Goal: Task Accomplishment & Management: Complete application form

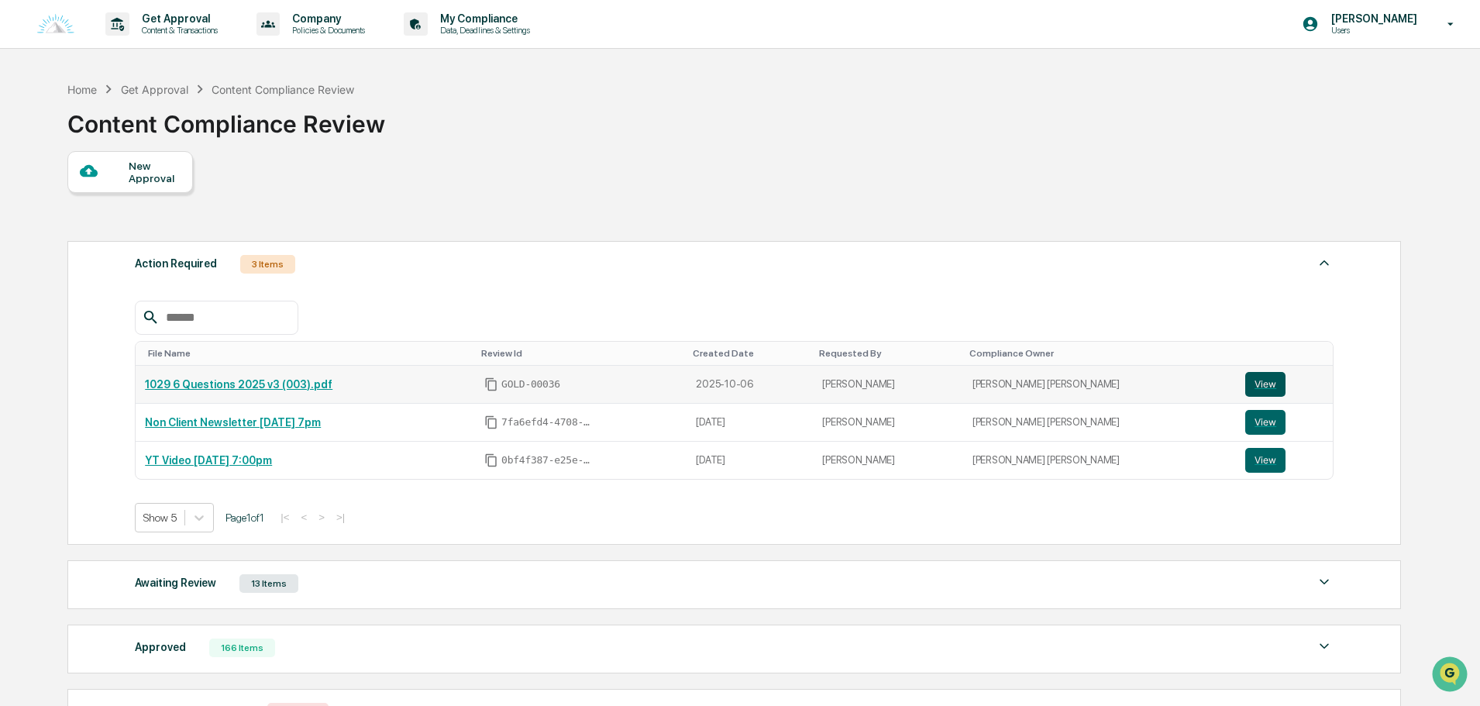
click at [1249, 384] on button "View" at bounding box center [1266, 384] width 40 height 25
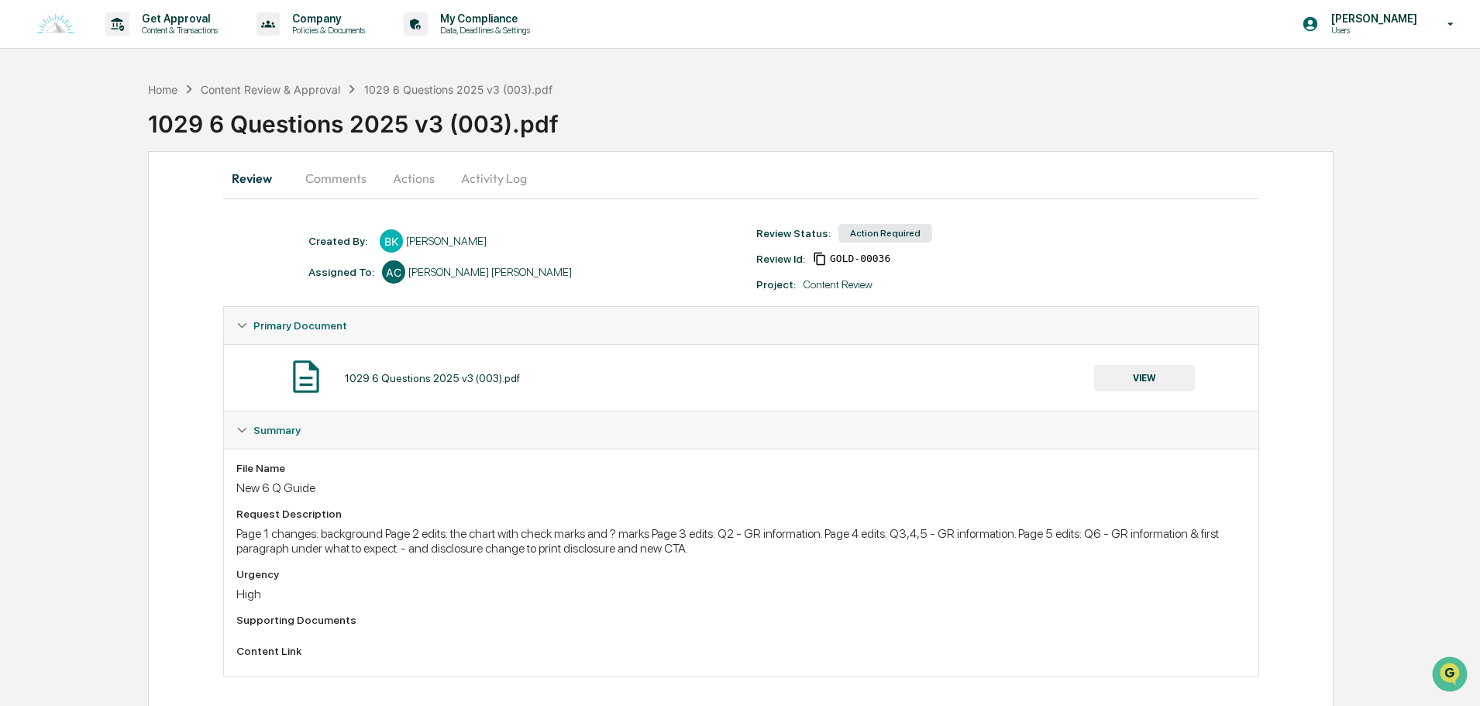
click at [412, 170] on button "Actions" at bounding box center [414, 178] width 70 height 37
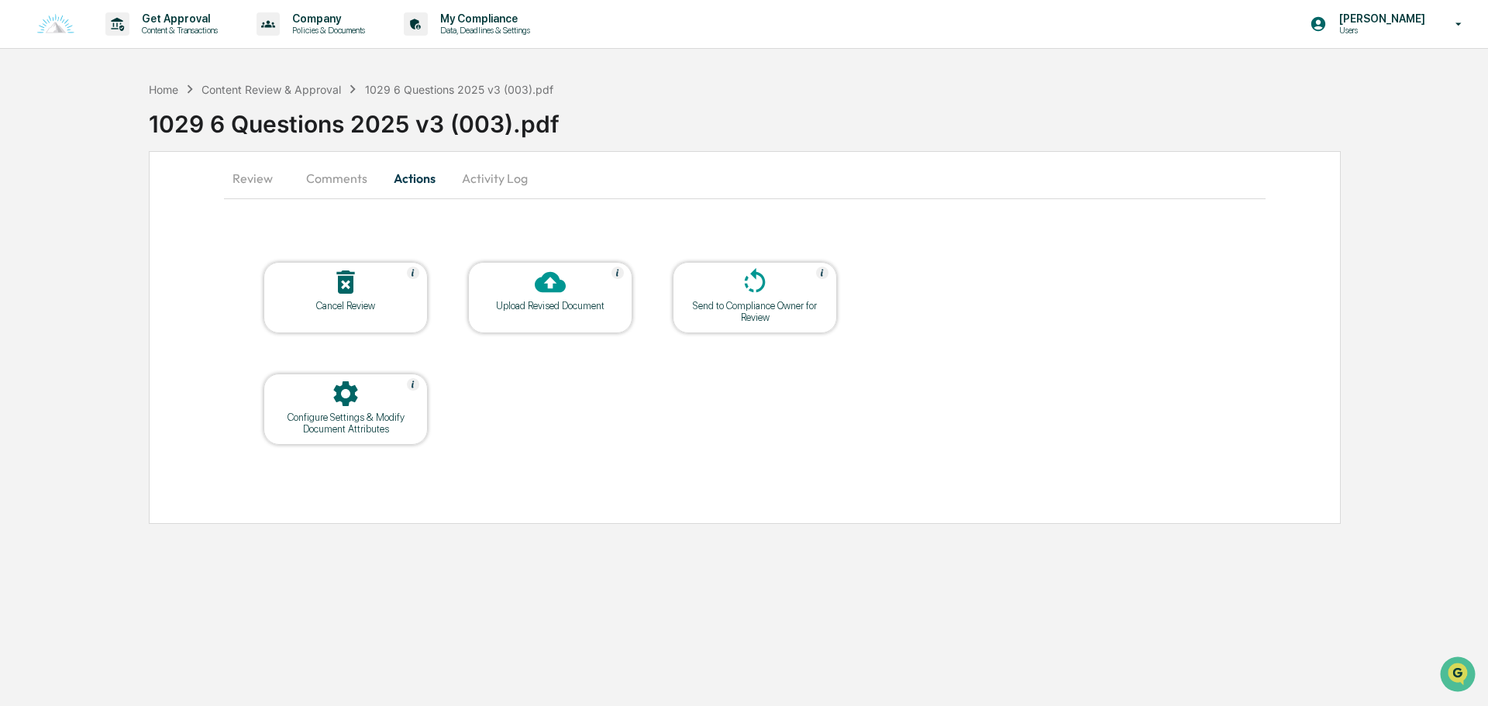
click at [522, 289] on div at bounding box center [550, 283] width 155 height 33
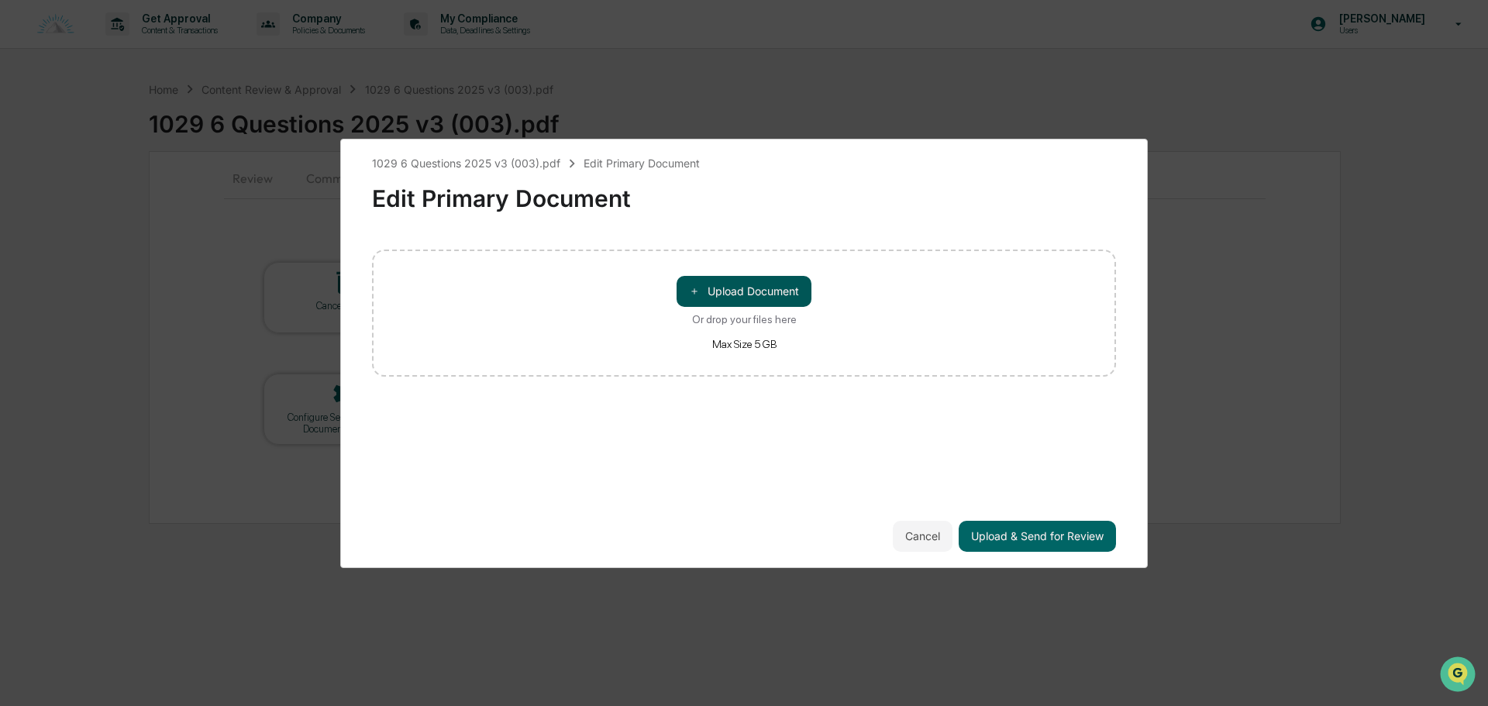
click at [712, 291] on button "＋ Upload Document" at bounding box center [744, 291] width 135 height 31
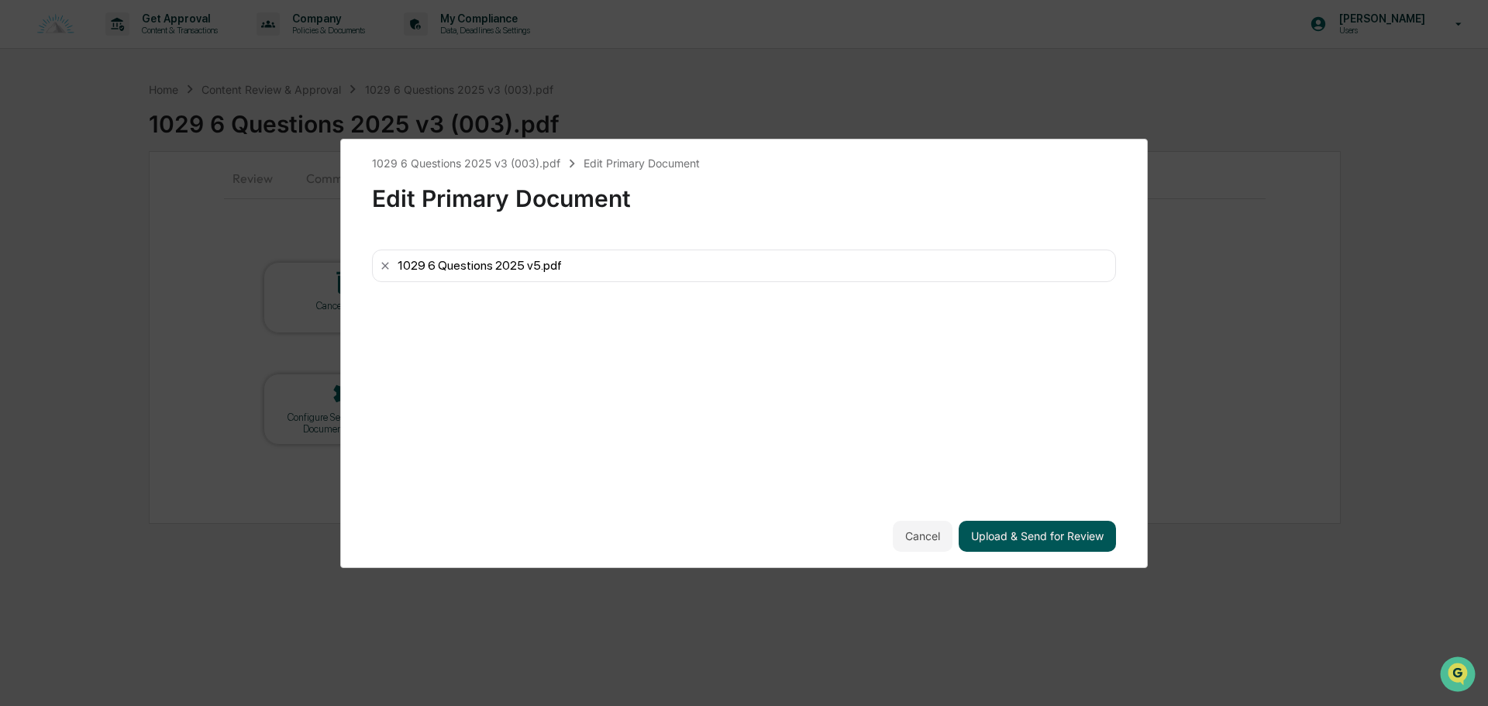
click at [1026, 534] on button "Upload & Send for Review" at bounding box center [1037, 536] width 157 height 31
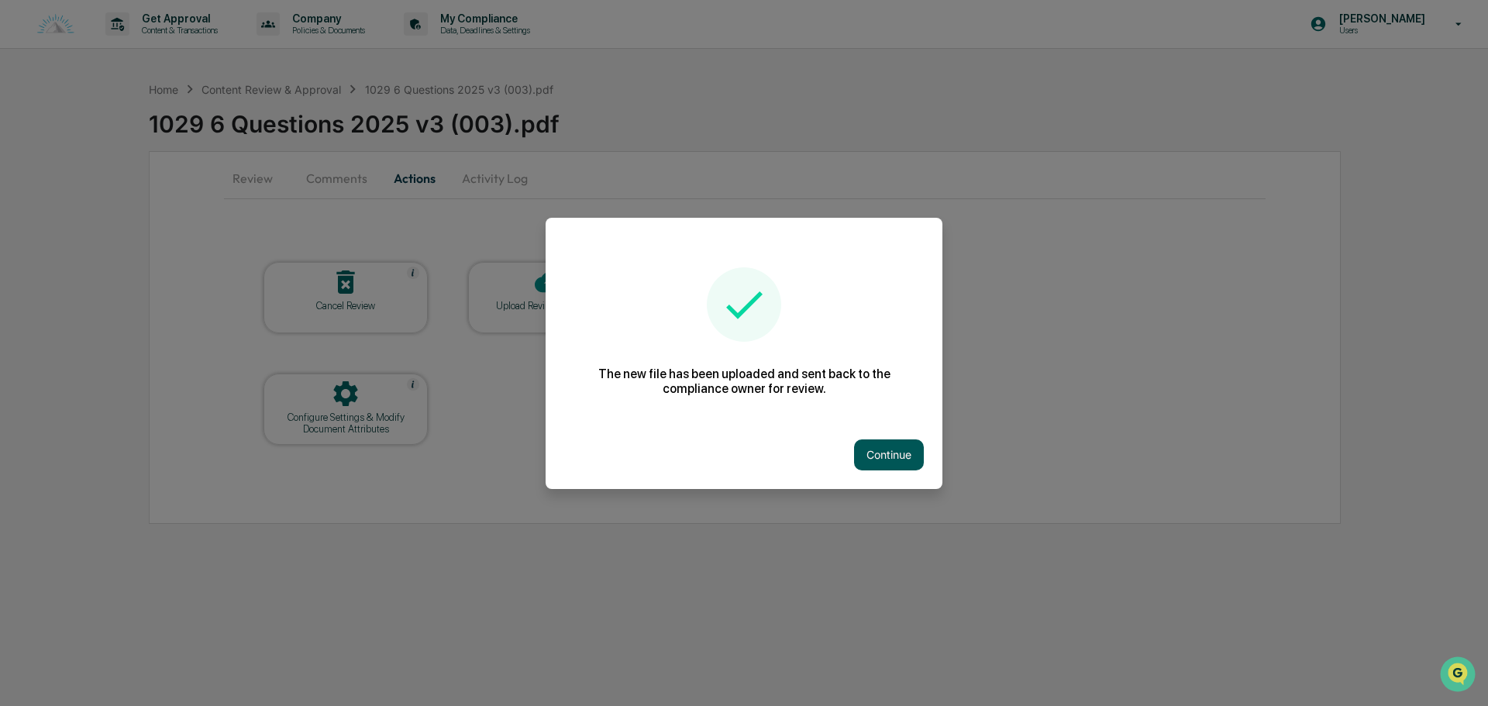
click at [881, 454] on button "Continue" at bounding box center [889, 454] width 70 height 31
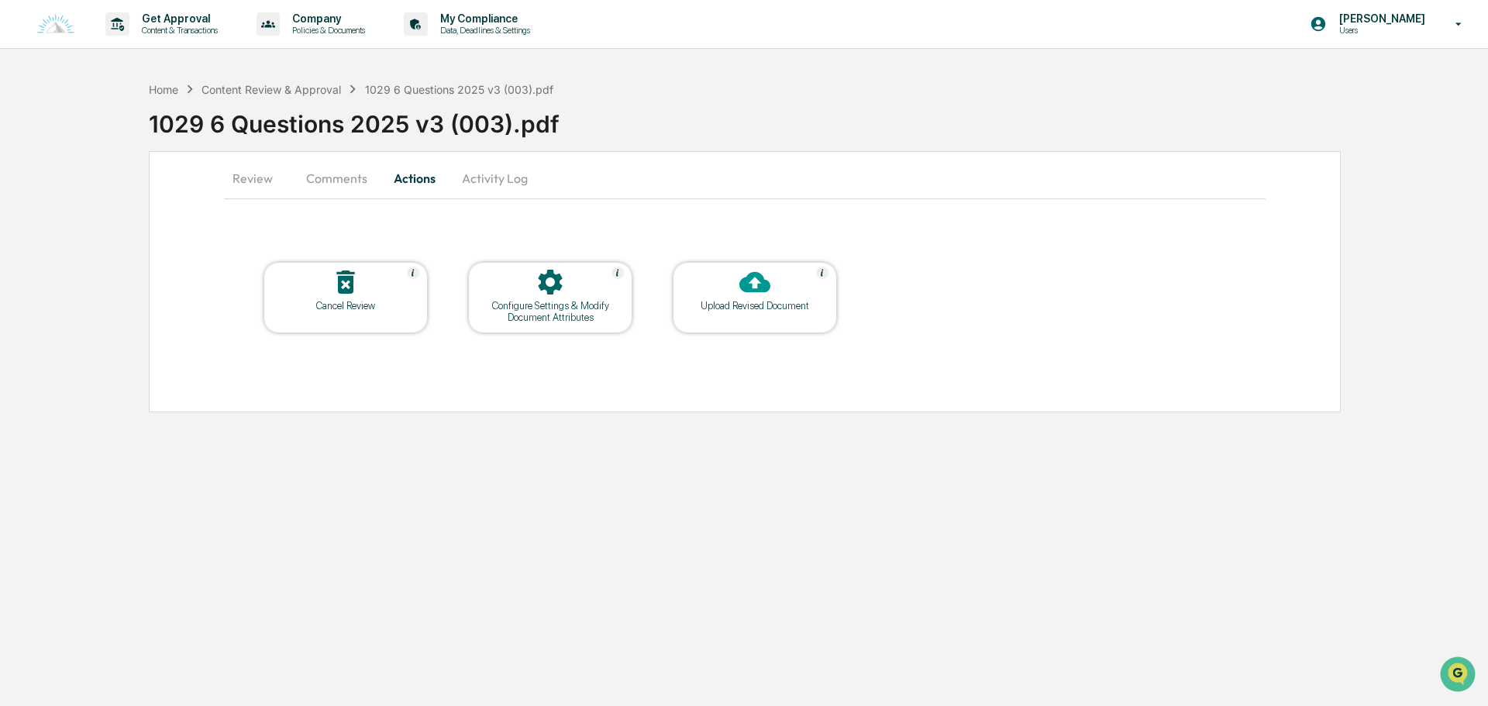
click at [333, 186] on button "Comments" at bounding box center [337, 178] width 86 height 37
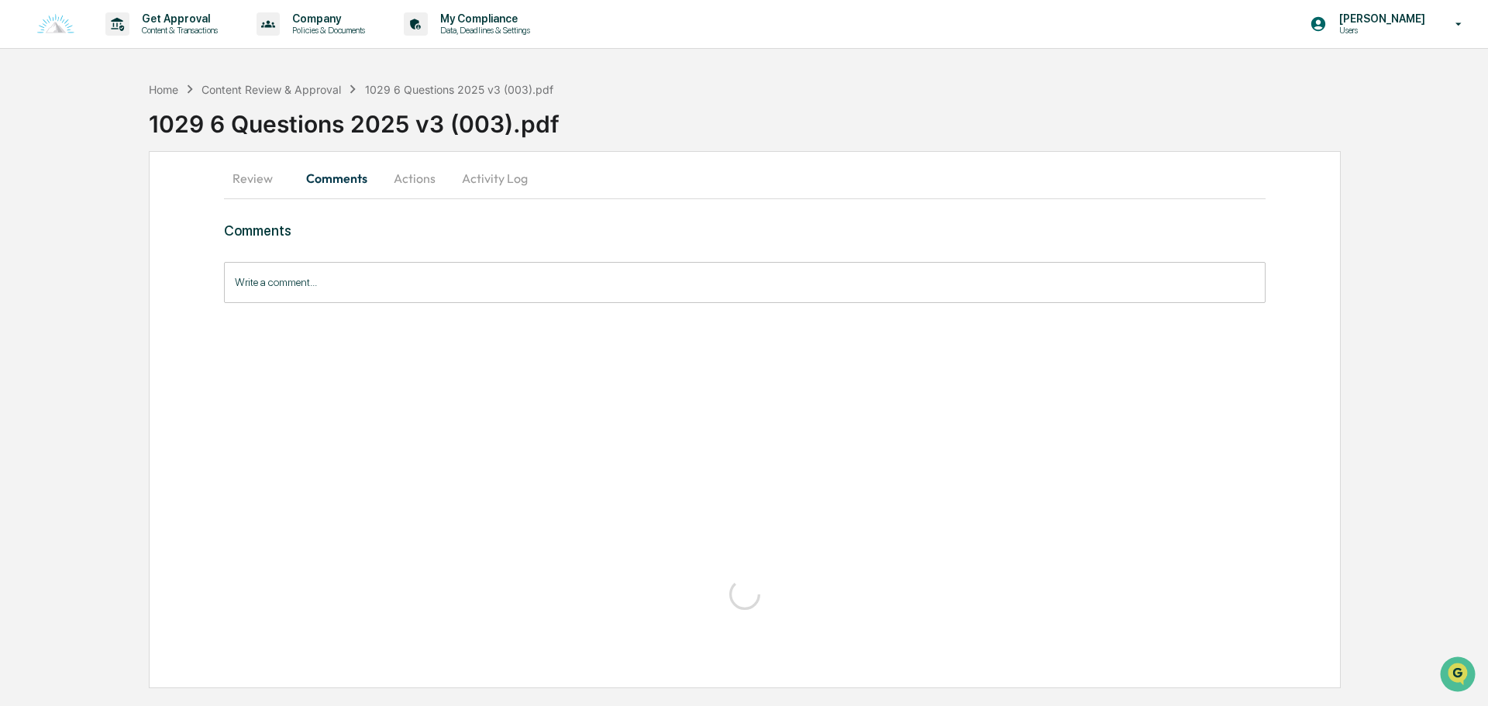
click at [237, 177] on button "Review" at bounding box center [259, 178] width 70 height 37
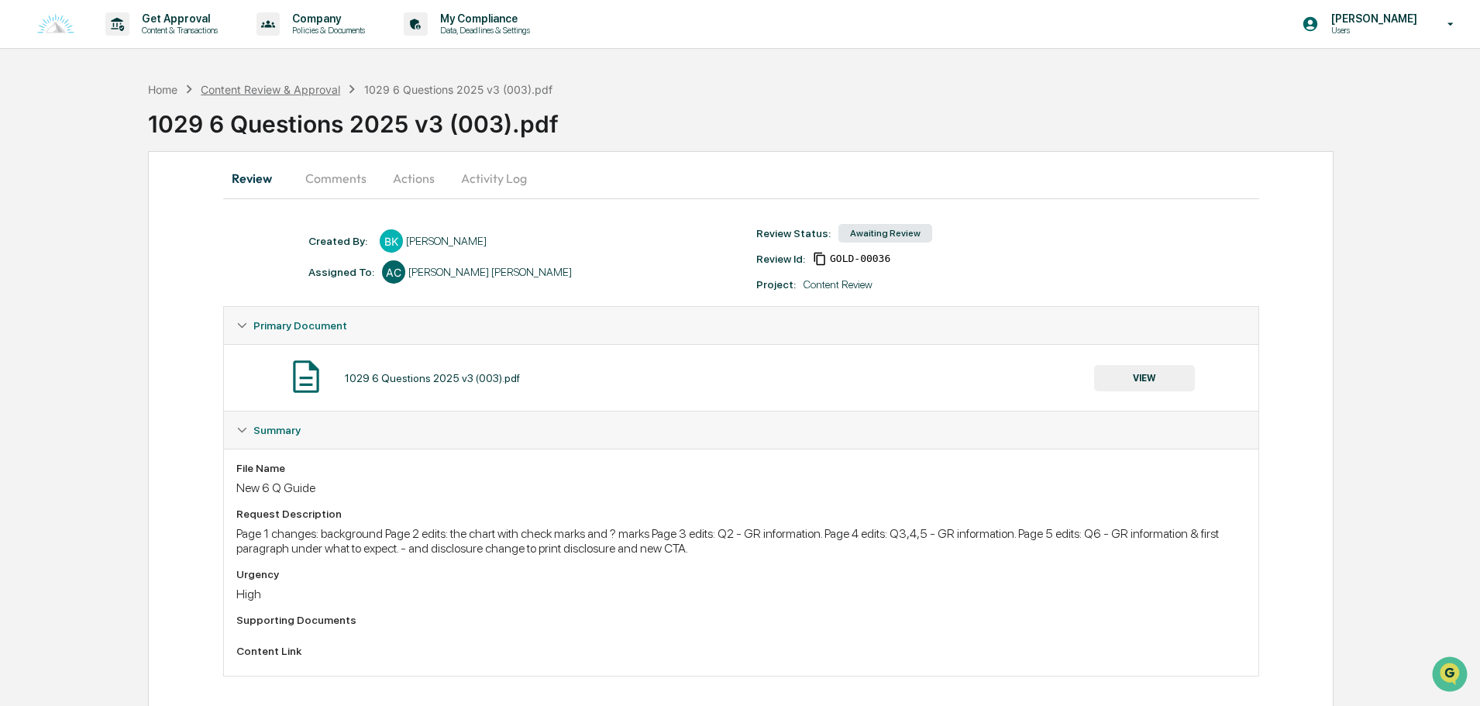
click at [247, 94] on div "Content Review & Approval" at bounding box center [271, 89] width 140 height 13
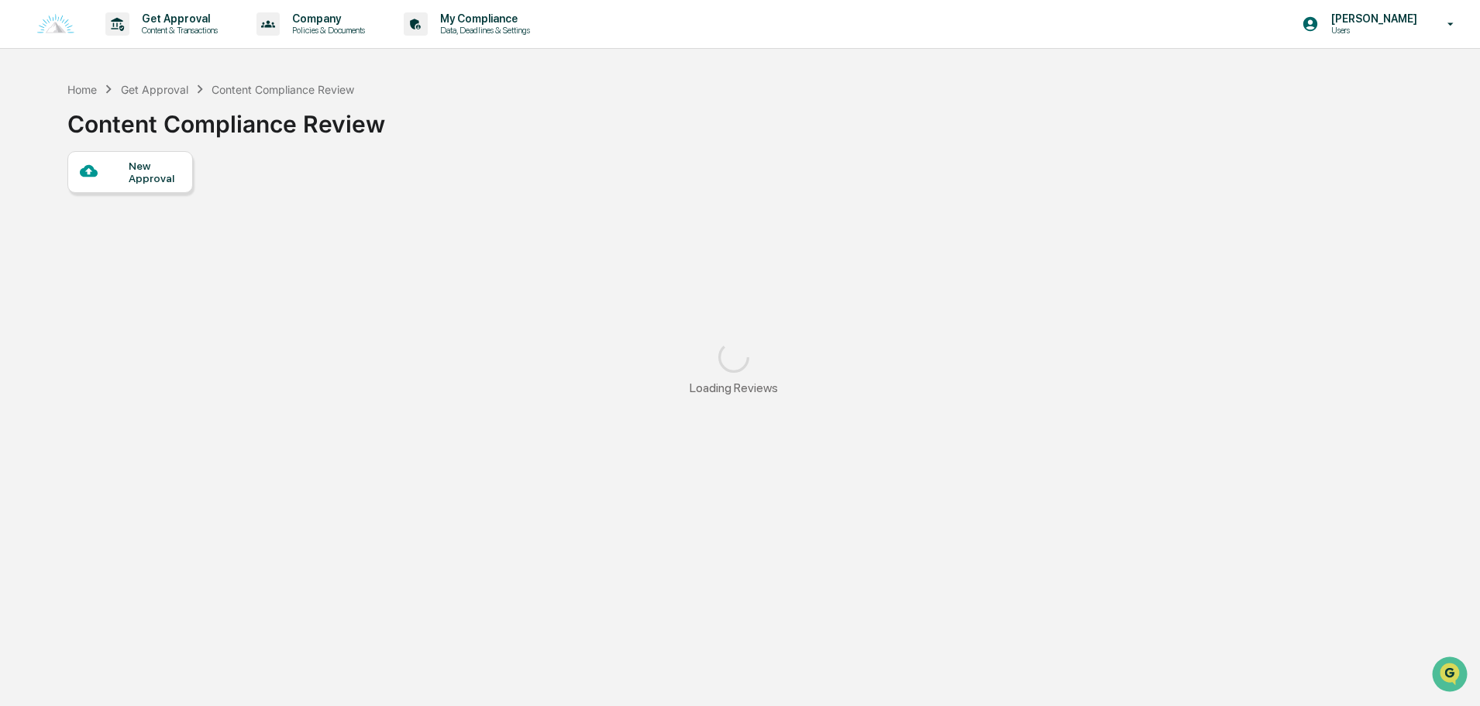
click at [150, 169] on div "New Approval" at bounding box center [155, 172] width 52 height 25
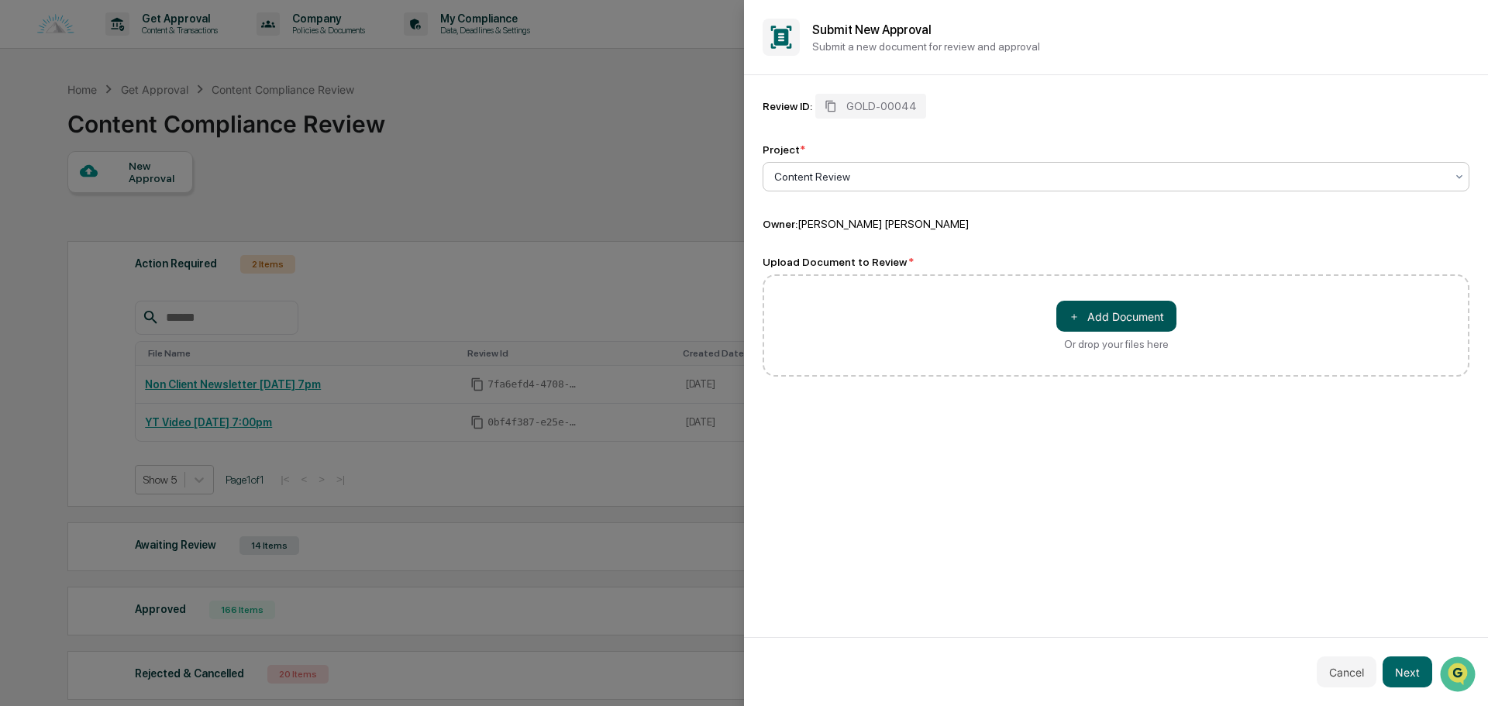
click at [1124, 319] on button "＋ Add Document" at bounding box center [1116, 316] width 120 height 31
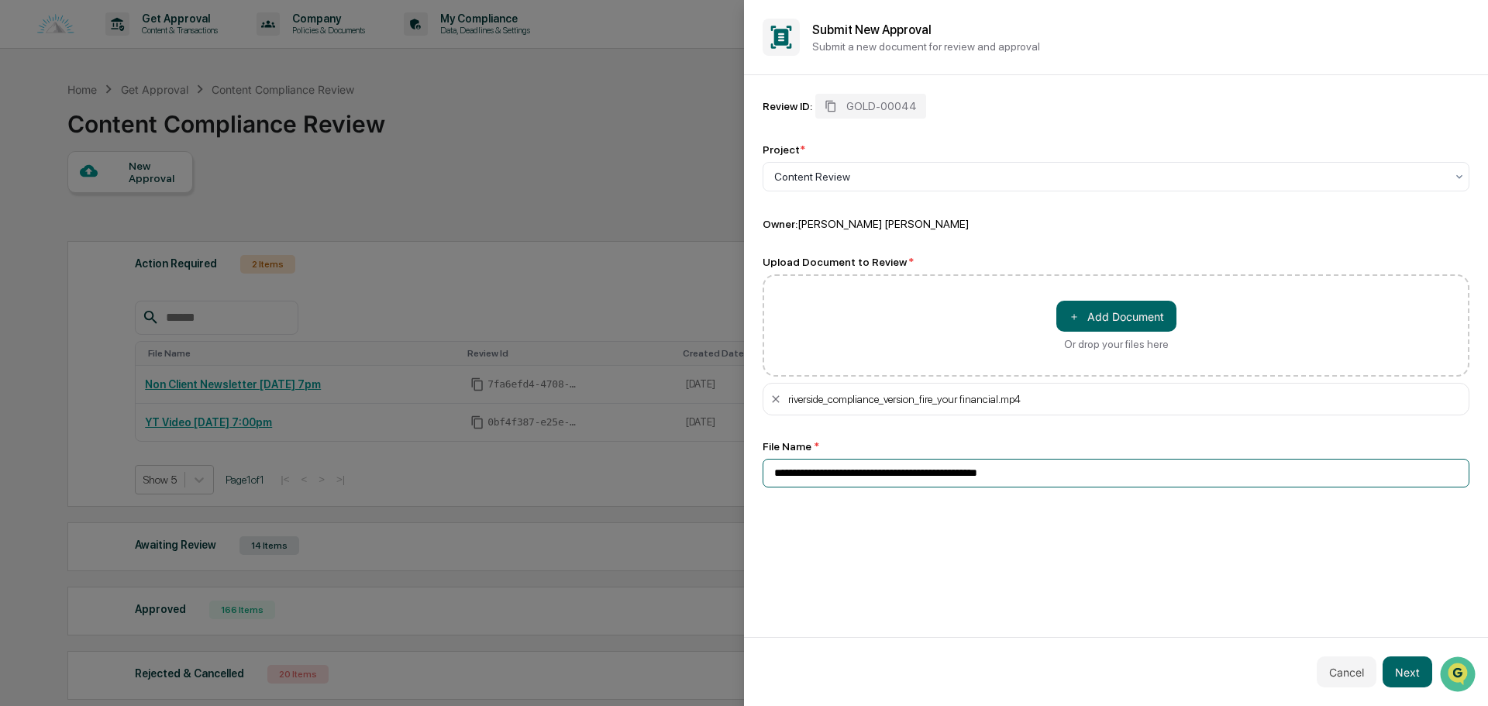
drag, startPoint x: 1054, startPoint y: 469, endPoint x: 722, endPoint y: 480, distance: 332.7
click at [722, 480] on body "Get Approval Content & Transactions Company Policies & Documents My Compliance …" at bounding box center [740, 420] width 1480 height 840
type input "**********"
click at [1399, 671] on button "Next" at bounding box center [1408, 672] width 50 height 31
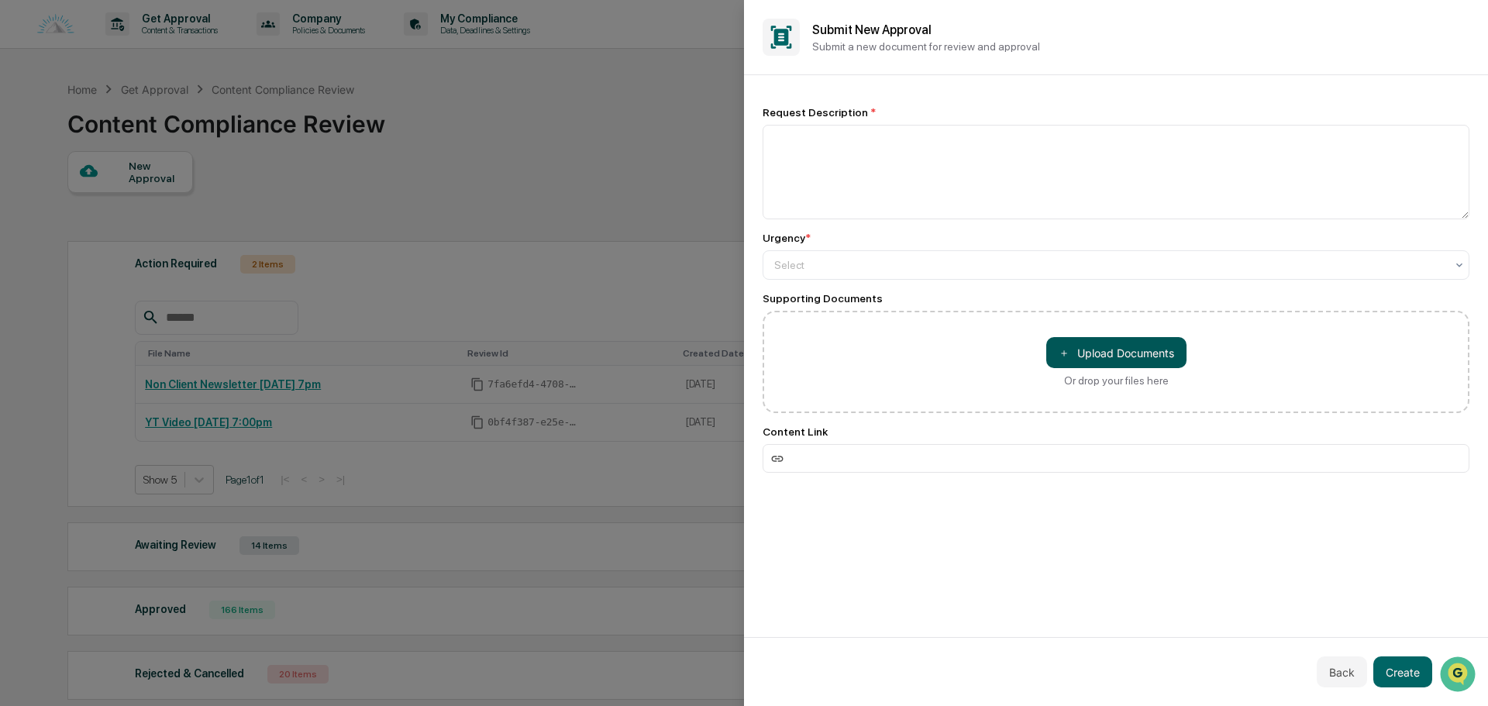
click at [1160, 352] on button "＋ Upload Documents" at bounding box center [1116, 352] width 140 height 31
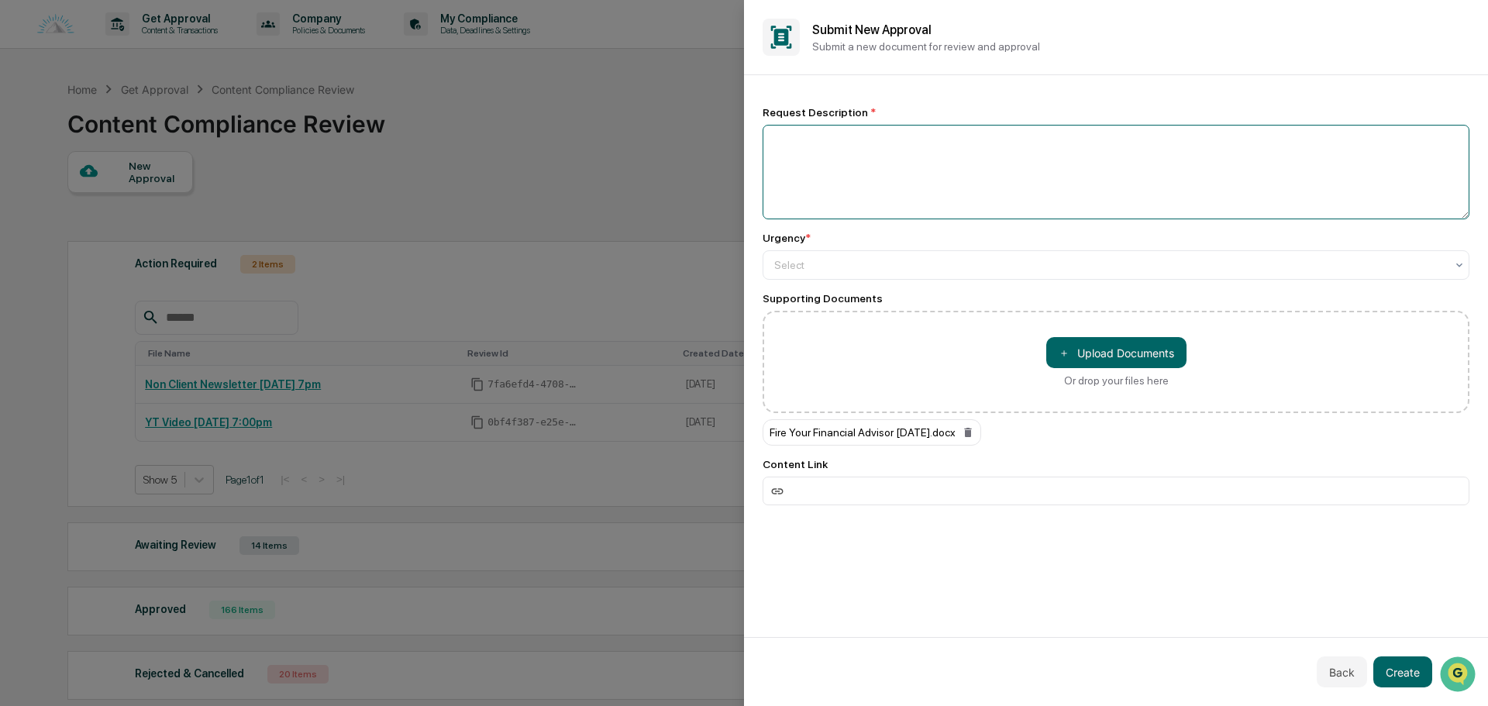
click at [863, 140] on textarea at bounding box center [1116, 172] width 707 height 95
paste textarea "**********"
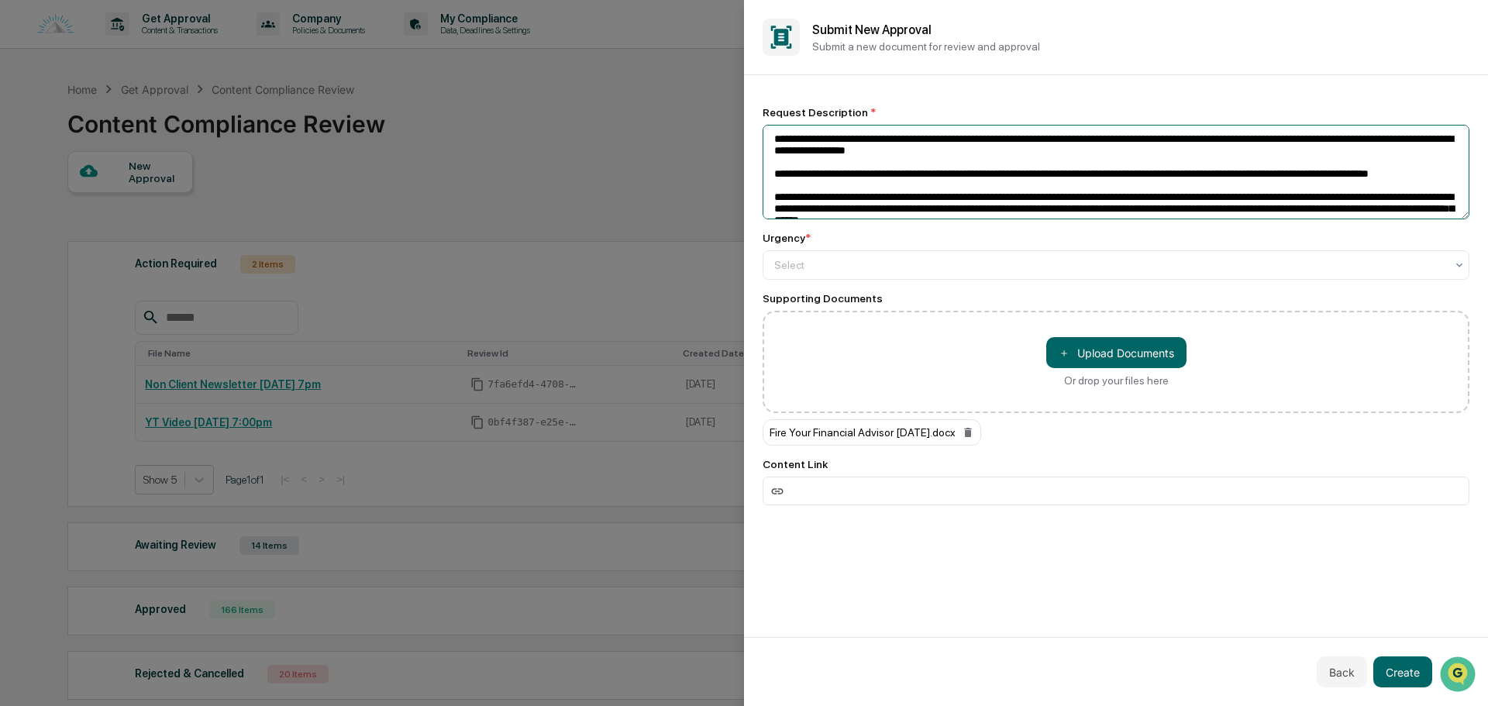
click at [772, 135] on textarea at bounding box center [1116, 172] width 707 height 95
type textarea "**********"
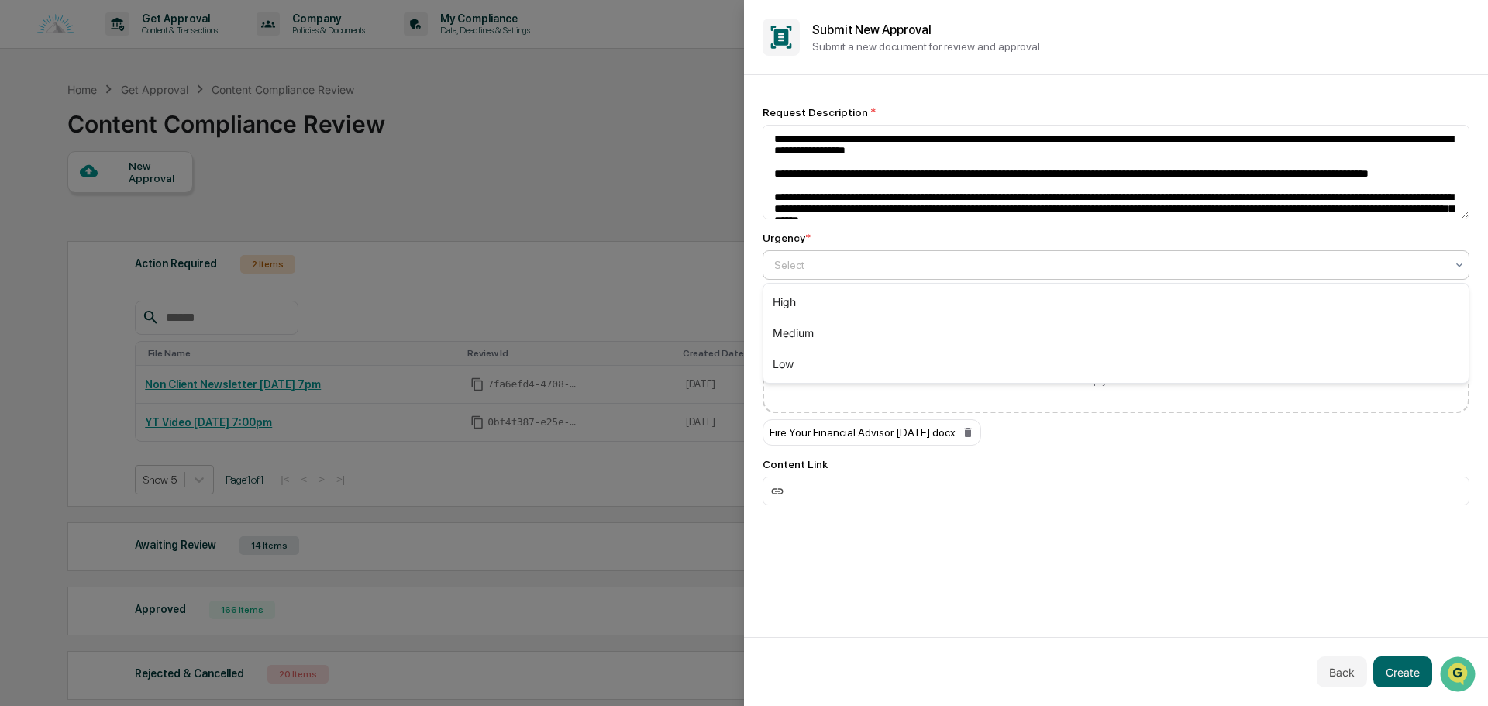
click at [846, 266] on div at bounding box center [1109, 265] width 671 height 16
click at [837, 304] on div "High" at bounding box center [1115, 302] width 705 height 31
click at [866, 489] on input at bounding box center [1116, 491] width 707 height 29
click at [922, 477] on input at bounding box center [1116, 491] width 707 height 29
paste input "**********"
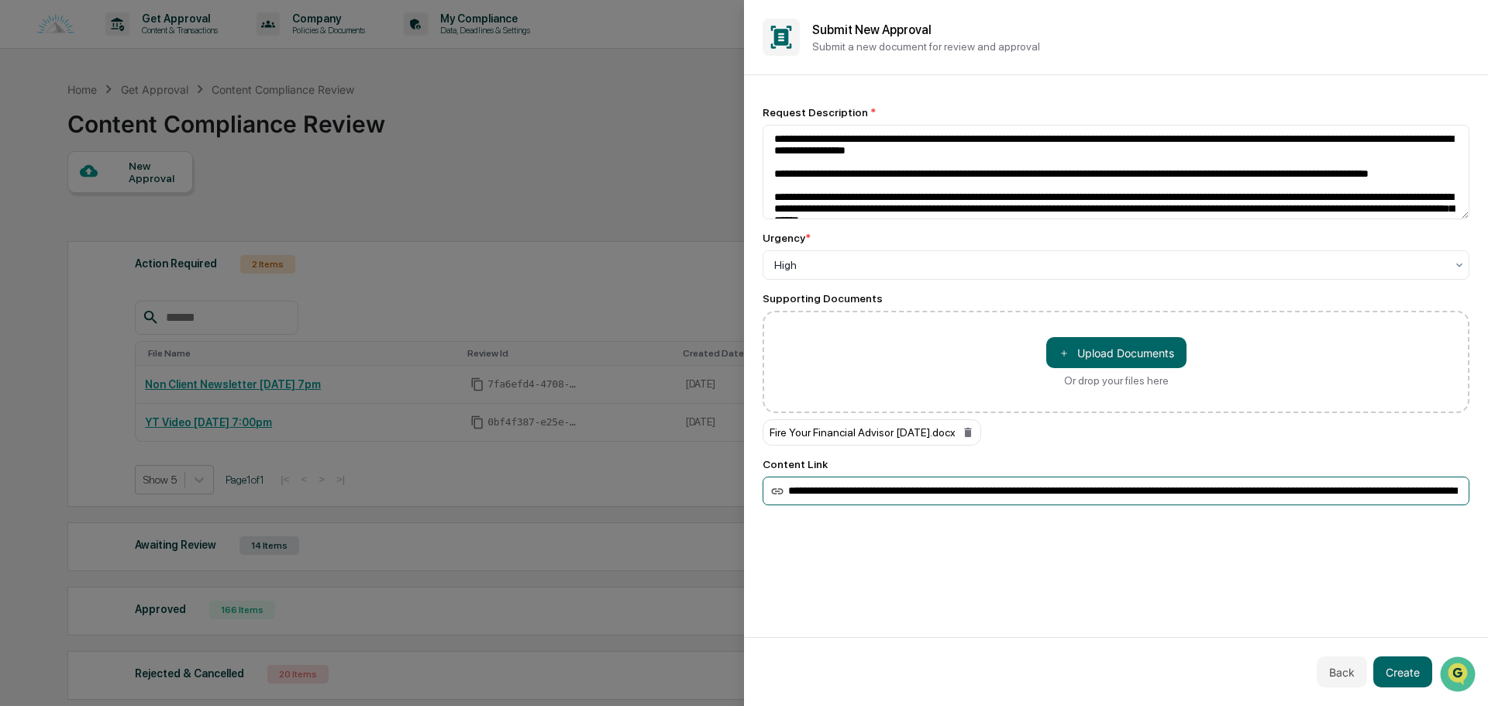
scroll to position [0, 247]
type input "**********"
click at [1410, 662] on button "Create" at bounding box center [1402, 672] width 59 height 31
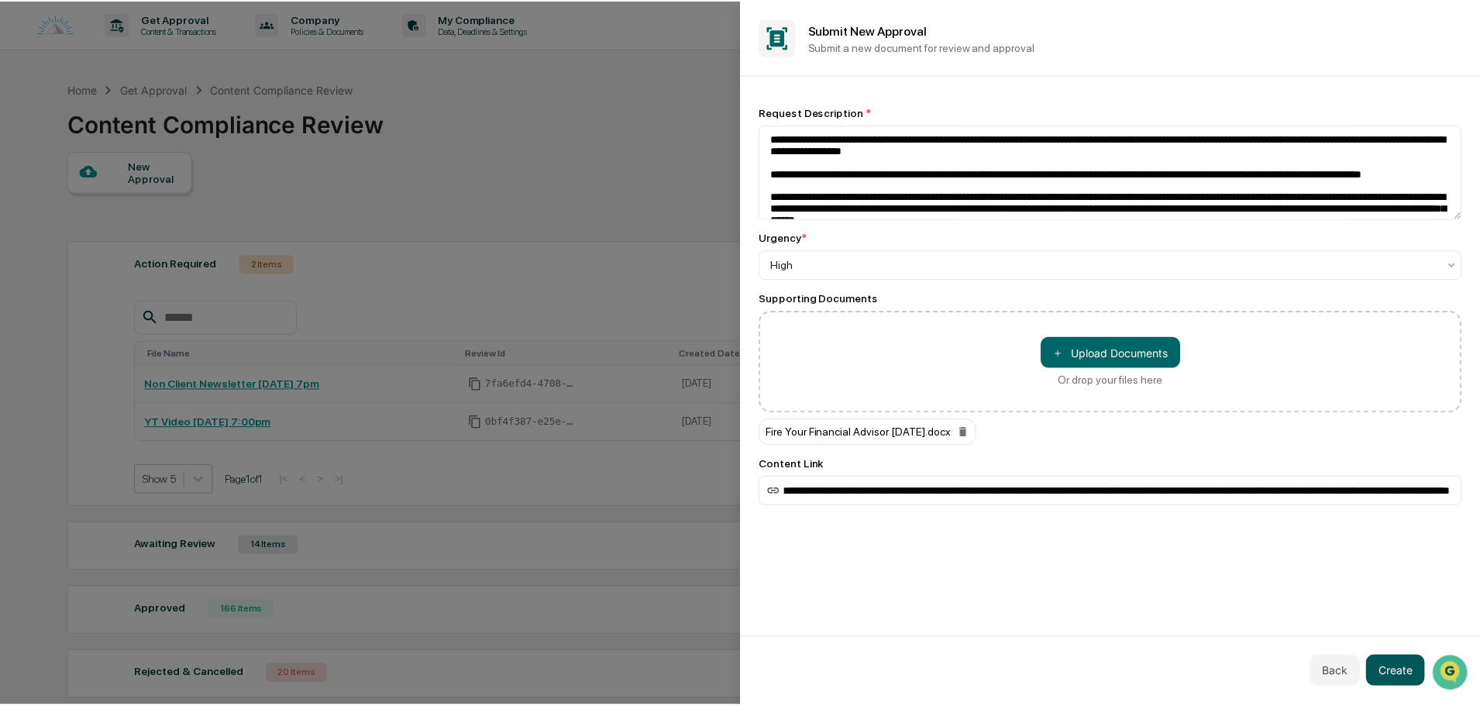
scroll to position [0, 0]
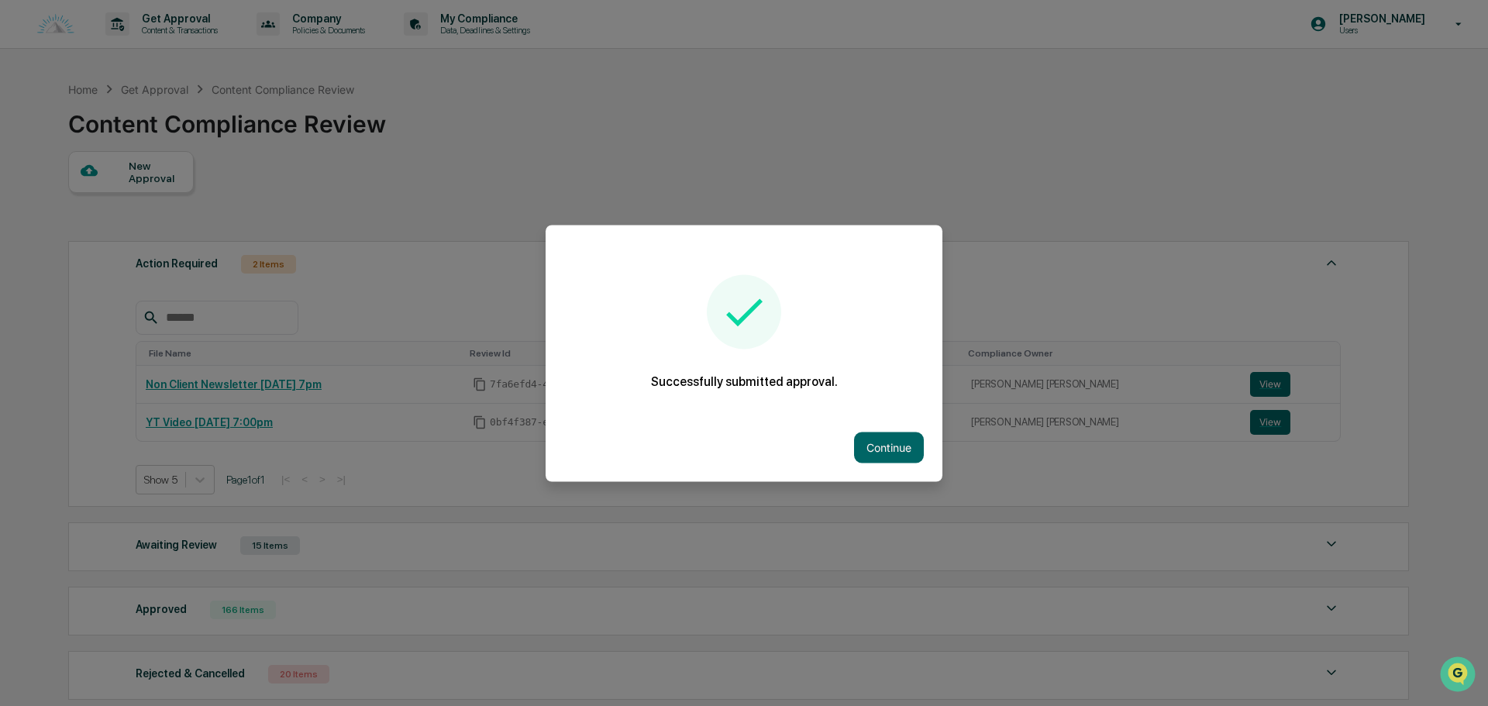
drag, startPoint x: 874, startPoint y: 448, endPoint x: 858, endPoint y: 445, distance: 16.6
click at [874, 448] on button "Continue" at bounding box center [889, 447] width 70 height 31
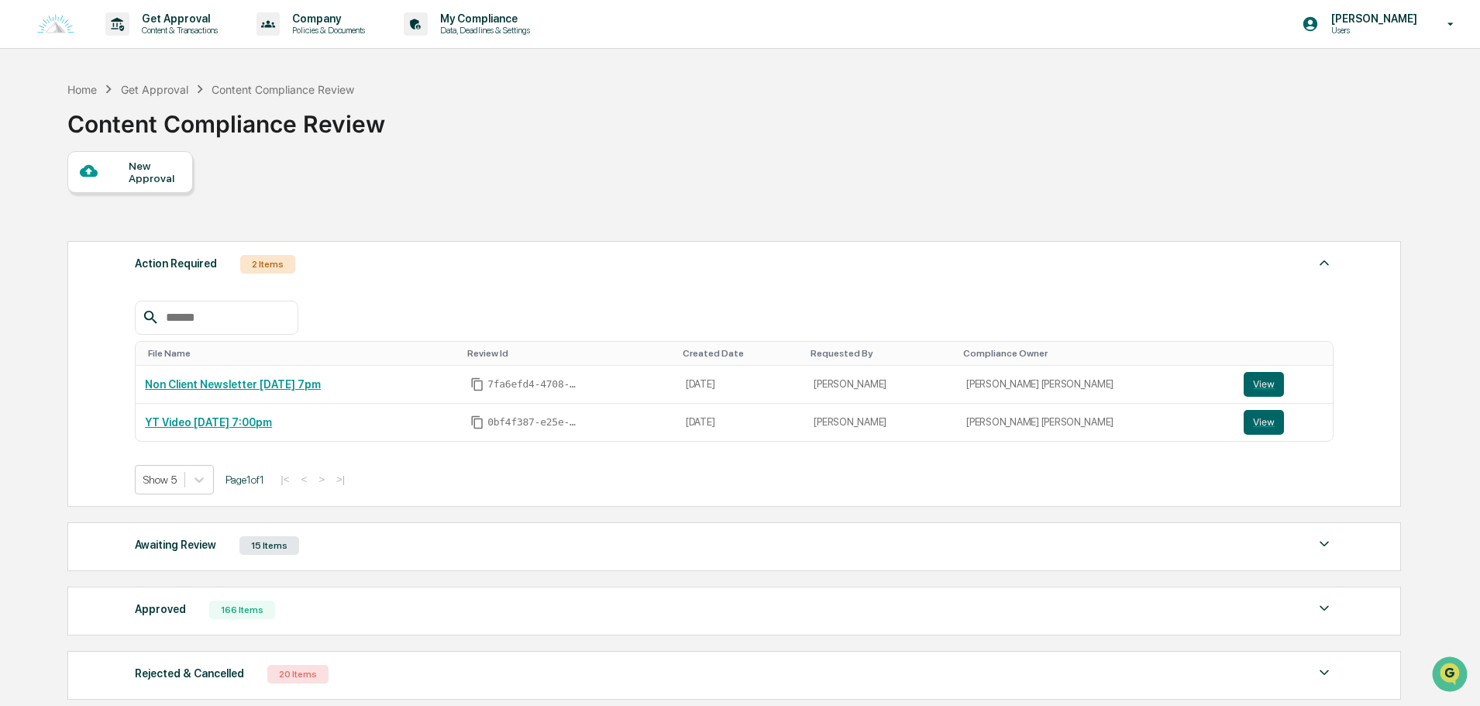
click at [400, 544] on div "Awaiting Review 15 Items" at bounding box center [734, 546] width 1199 height 22
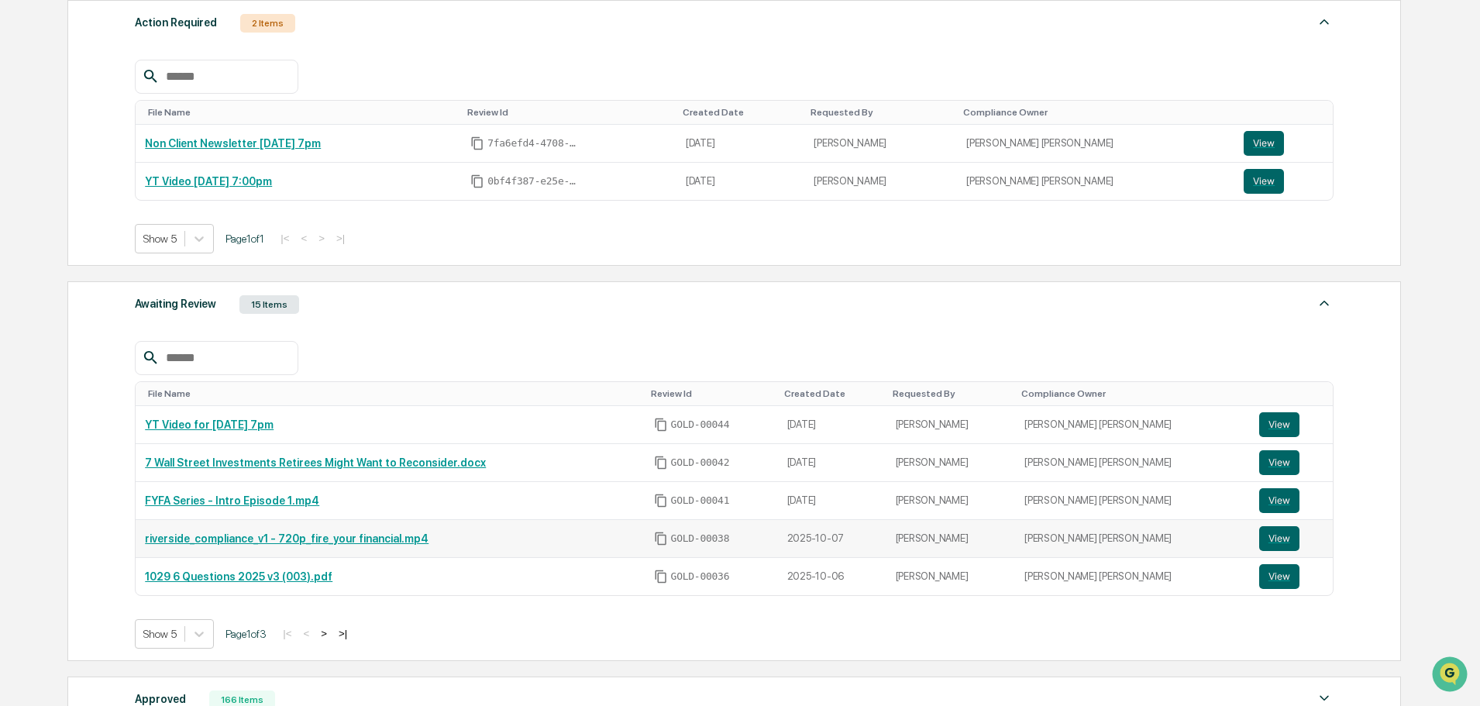
scroll to position [78, 0]
